Goal: Task Accomplishment & Management: Use online tool/utility

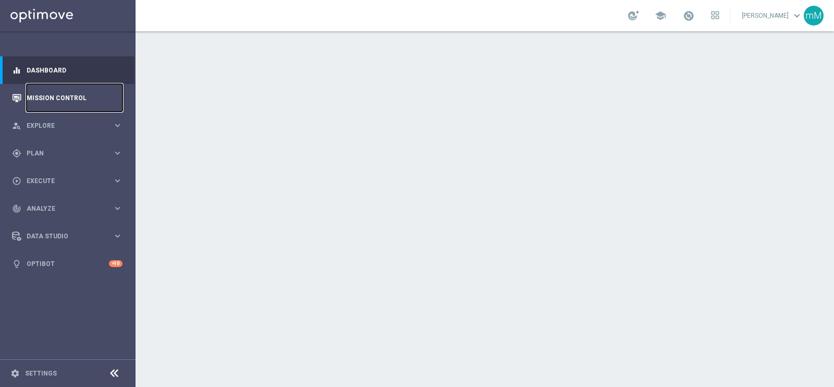
click at [59, 99] on link "Mission Control" at bounding box center [75, 98] width 96 height 28
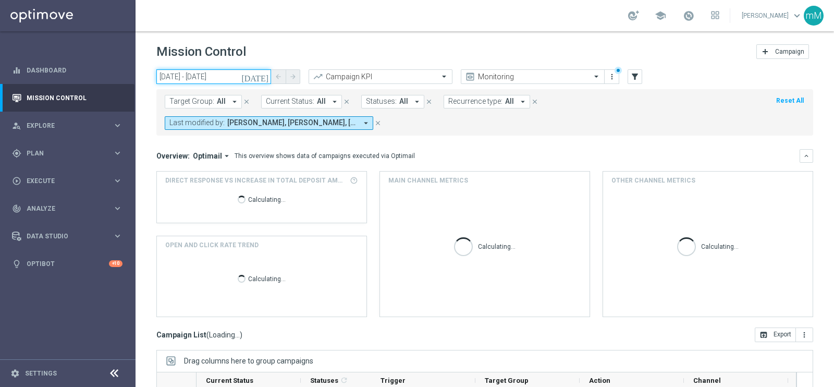
click at [216, 71] on input "[DATE] - [DATE]" at bounding box center [213, 76] width 115 height 15
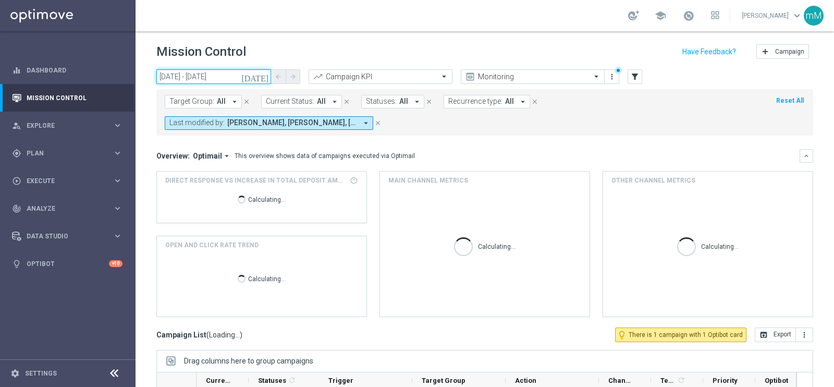
click at [216, 76] on input "[DATE] - [DATE]" at bounding box center [213, 76] width 115 height 15
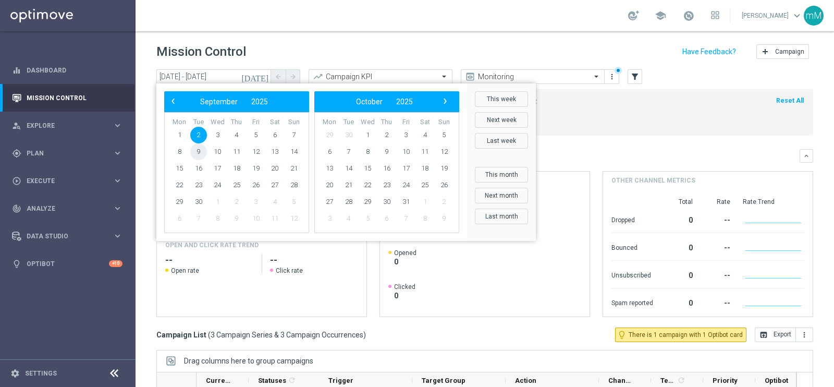
click at [202, 153] on span "9" at bounding box center [198, 151] width 17 height 17
type input "[DATE] - [DATE]"
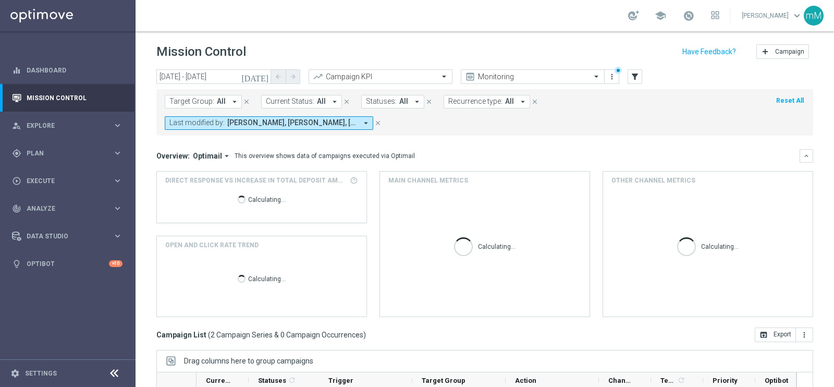
click at [345, 120] on span "[PERSON_NAME], [PERSON_NAME], [PERSON_NAME]" at bounding box center [292, 122] width 130 height 9
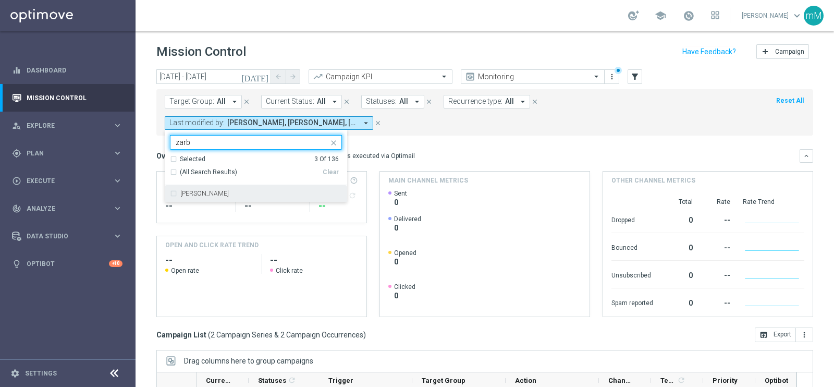
click at [209, 191] on label "[PERSON_NAME]" at bounding box center [204, 193] width 48 height 6
type input "zarb"
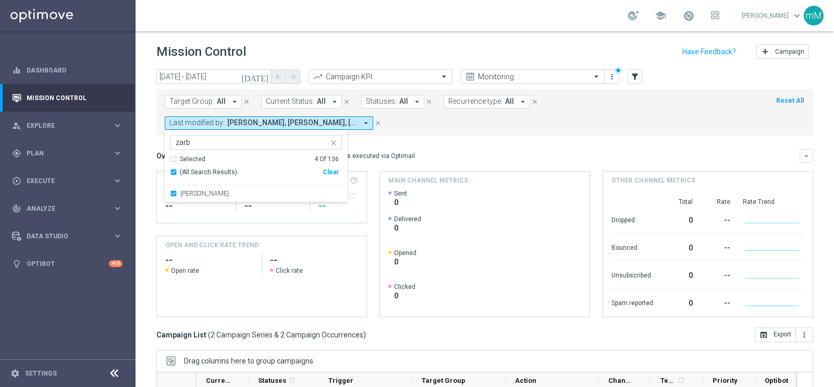
click at [399, 139] on mini-dashboard "Overview: Optimail arrow_drop_down This overview shows data of campaigns execut…" at bounding box center [484, 232] width 657 height 192
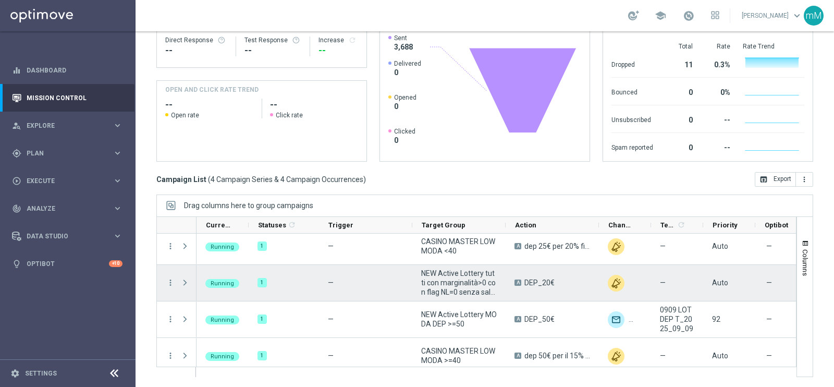
scroll to position [13, 0]
